Goal: Use online tool/utility: Utilize a website feature to perform a specific function

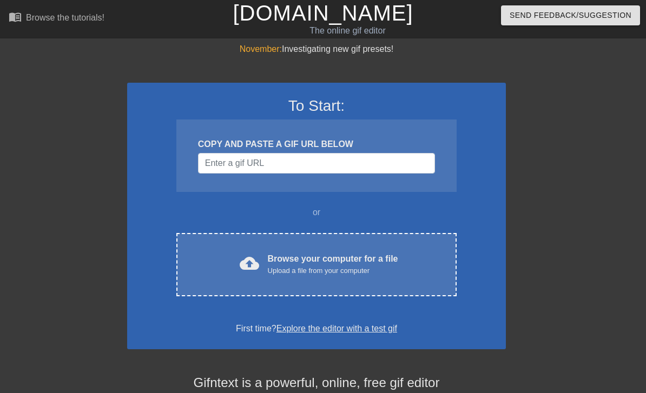
click at [321, 267] on div "Upload a file from your computer" at bounding box center [333, 271] width 130 height 11
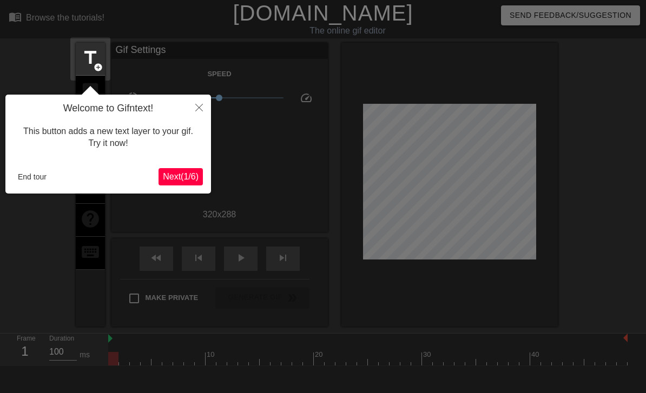
scroll to position [27, 0]
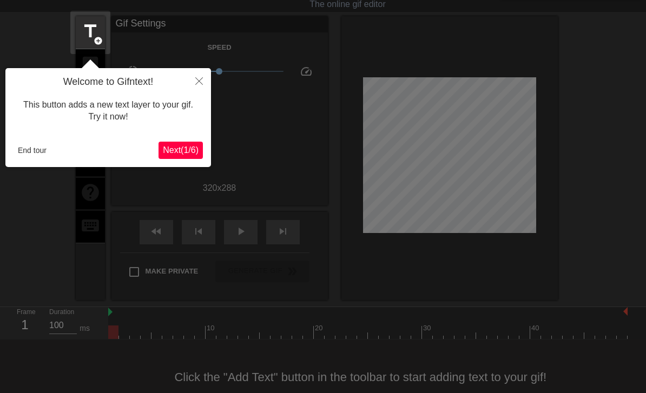
click at [192, 150] on span "Next ( 1 / 6 )" at bounding box center [181, 150] width 36 height 9
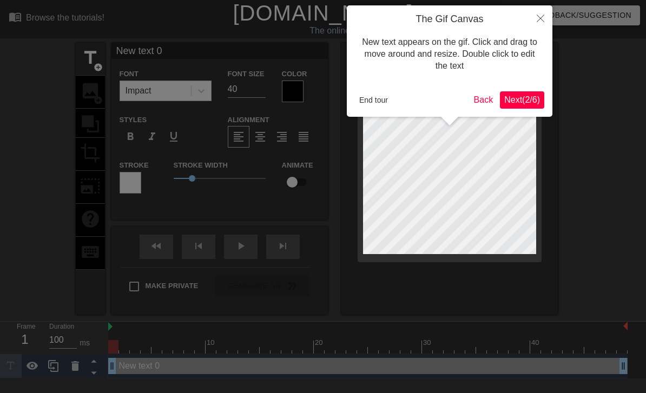
scroll to position [0, 0]
click at [523, 103] on span "Next ( 2 / 6 )" at bounding box center [522, 99] width 36 height 9
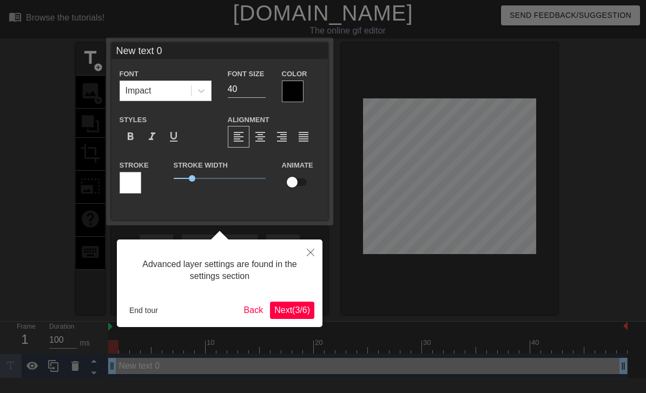
click at [297, 311] on span "Next ( 3 / 6 )" at bounding box center [292, 310] width 36 height 9
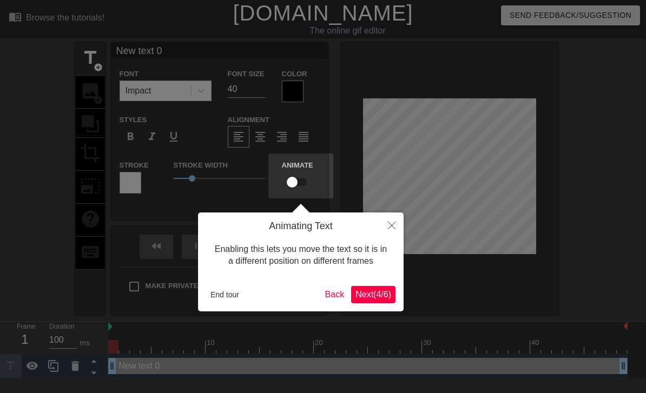
click at [375, 293] on span "Next ( 4 / 6 )" at bounding box center [374, 294] width 36 height 9
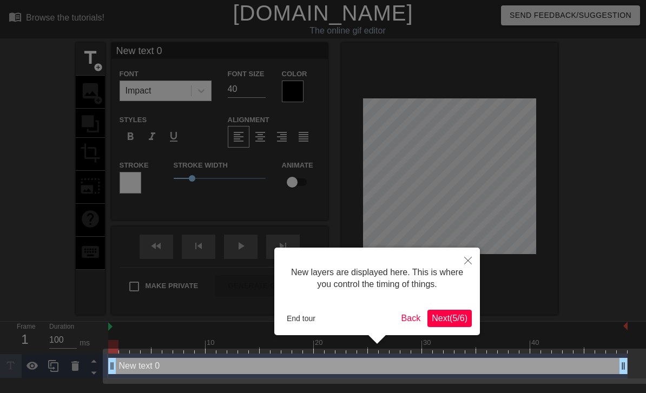
click at [465, 259] on icon "Close" at bounding box center [468, 261] width 8 height 8
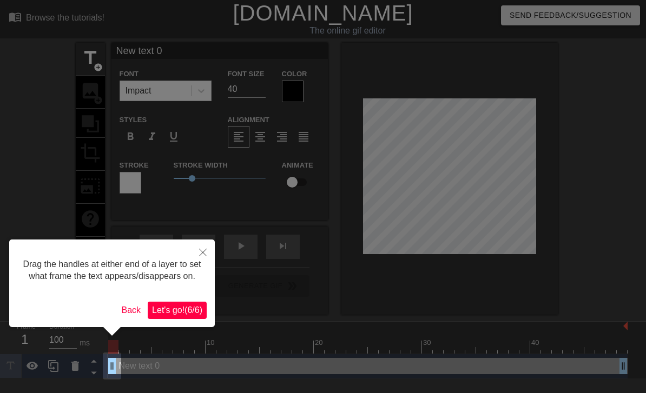
click at [202, 257] on icon "Close" at bounding box center [203, 253] width 8 height 8
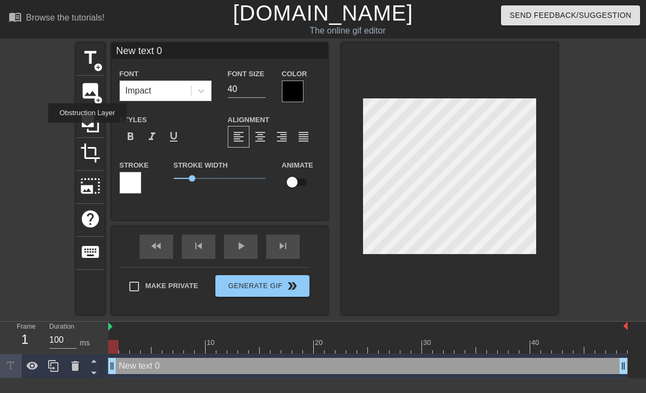
click at [89, 130] on icon at bounding box center [90, 123] width 17 height 17
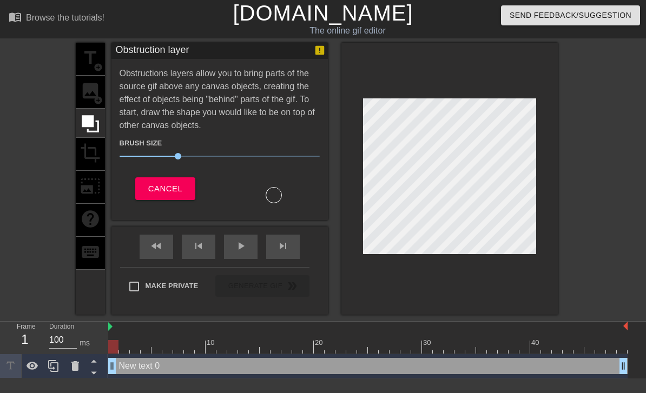
click at [90, 95] on div "title add_circle image add_circle crop photo_size_select_large help keyboard" at bounding box center [90, 179] width 29 height 272
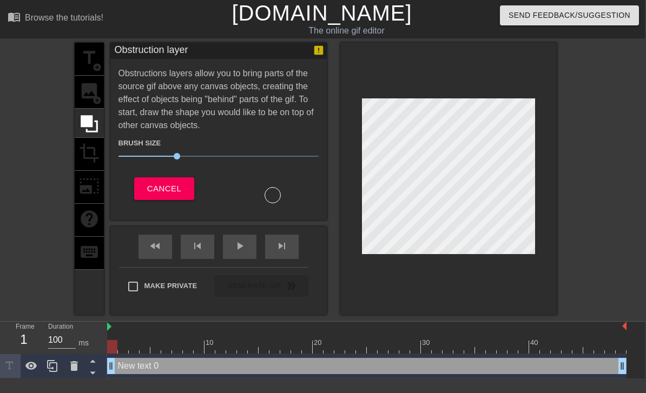
click at [97, 94] on div "title add_circle image add_circle crop photo_size_select_large help keyboard" at bounding box center [89, 179] width 29 height 272
click at [165, 194] on span "Cancel" at bounding box center [165, 189] width 34 height 14
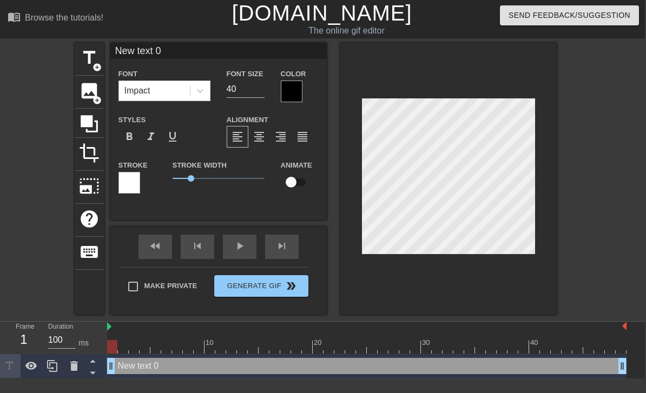
click at [95, 93] on span "image" at bounding box center [89, 91] width 21 height 21
click at [96, 96] on span "add_circle" at bounding box center [97, 100] width 9 height 9
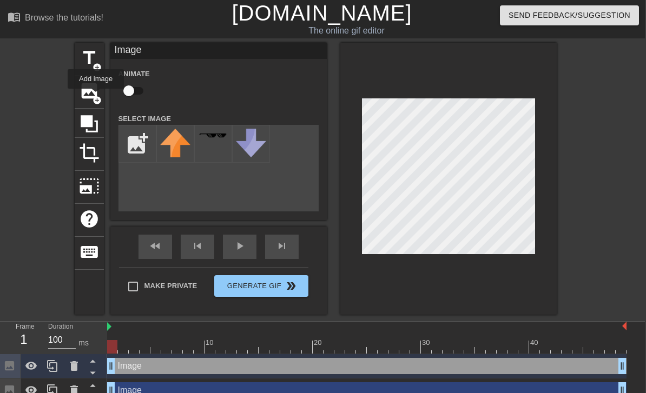
click at [136, 141] on input "file" at bounding box center [137, 144] width 37 height 37
type input "C:\fakepath\Untitled1724_20250811122408.png"
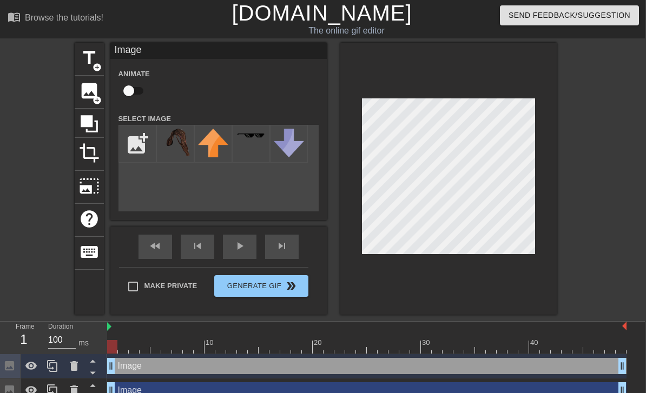
click at [181, 156] on img at bounding box center [175, 142] width 30 height 27
click at [86, 89] on span "image" at bounding box center [89, 91] width 21 height 21
click at [101, 44] on div "title add_circle" at bounding box center [89, 59] width 29 height 33
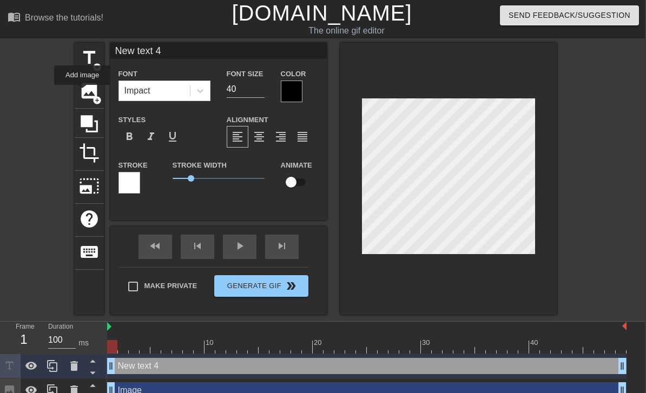
click at [83, 93] on span "image" at bounding box center [89, 91] width 21 height 21
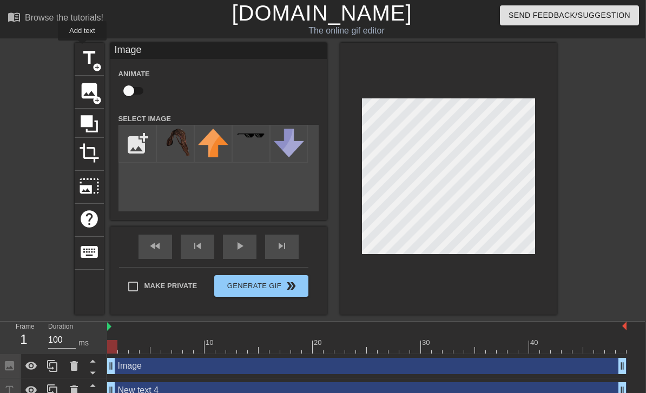
click at [83, 48] on span "title" at bounding box center [89, 58] width 21 height 21
click at [142, 290] on input "Make Private" at bounding box center [133, 286] width 23 height 23
checkbox input "true"
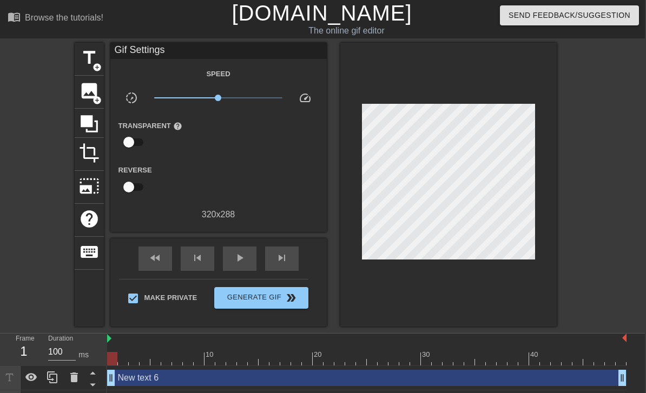
click at [31, 382] on icon at bounding box center [31, 378] width 12 height 8
click at [153, 377] on div "New text 6 drag_handle drag_handle" at bounding box center [367, 378] width 520 height 16
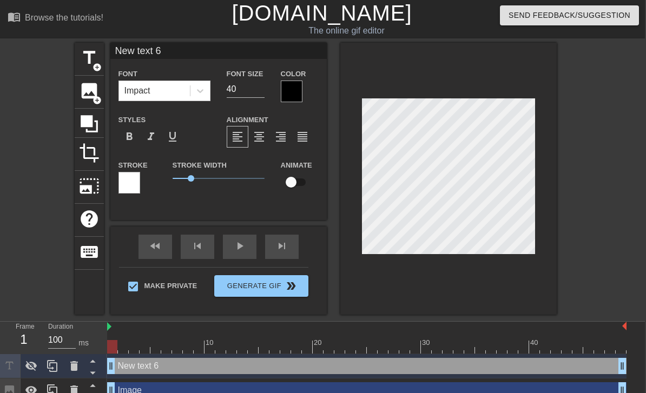
click at [72, 384] on icon at bounding box center [74, 390] width 13 height 13
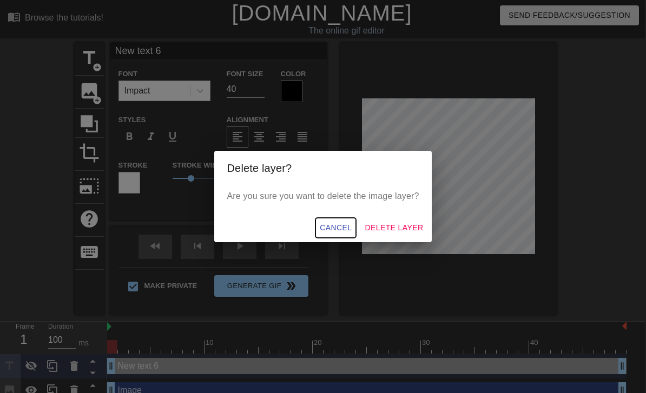
click at [325, 224] on span "Cancel" at bounding box center [336, 228] width 32 height 14
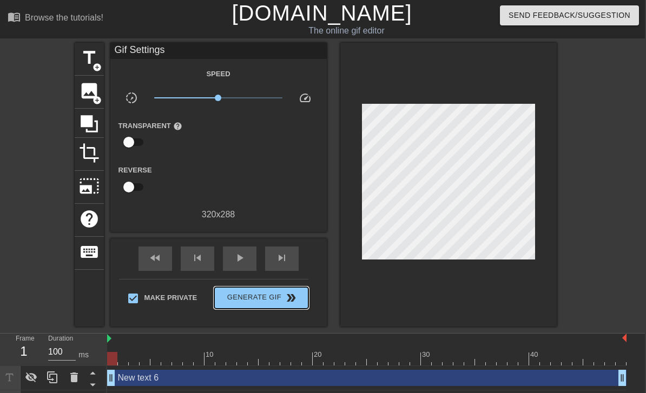
click at [295, 298] on span "double_arrow" at bounding box center [291, 298] width 13 height 13
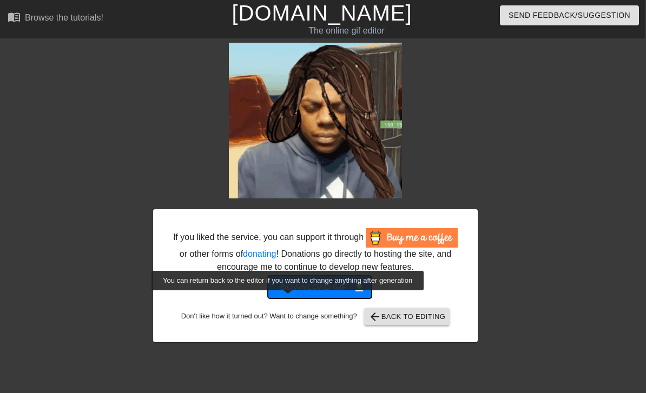
click at [317, 294] on span "Download gif get_app" at bounding box center [320, 287] width 78 height 14
